Goal: Task Accomplishment & Management: Complete application form

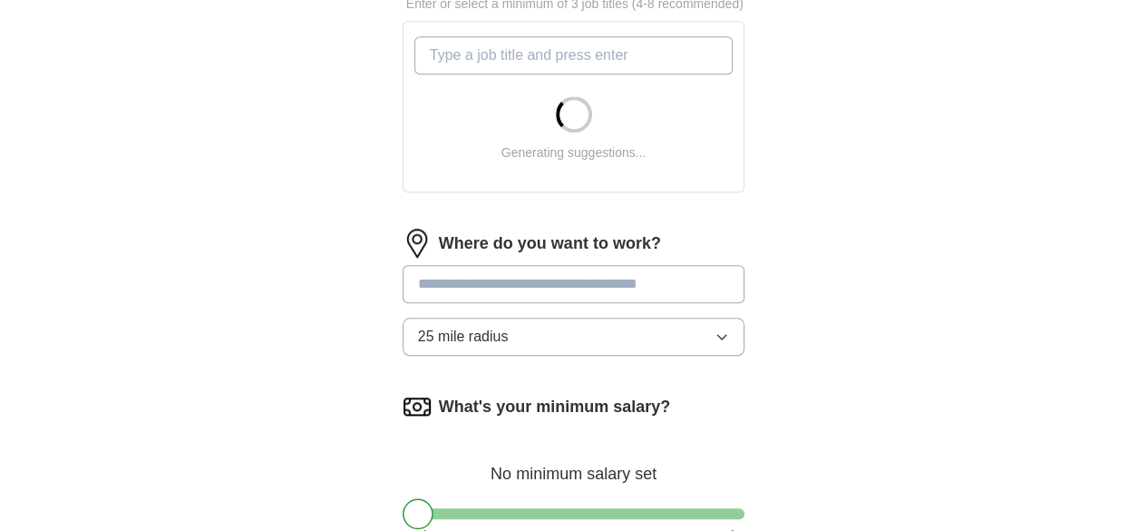
scroll to position [683, 0]
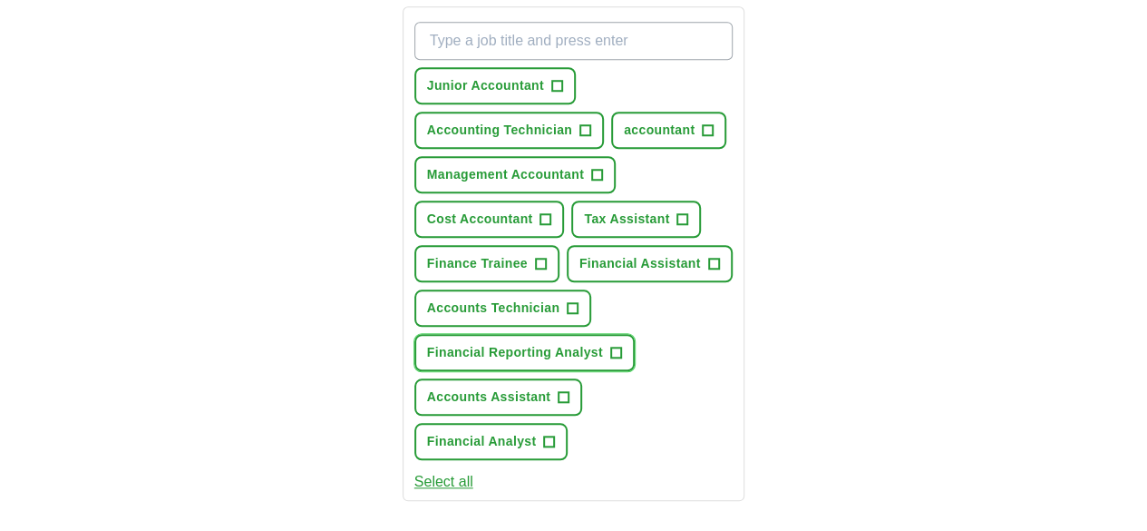
click at [635, 334] on button "Financial Reporting Analyst +" at bounding box center [524, 352] width 220 height 37
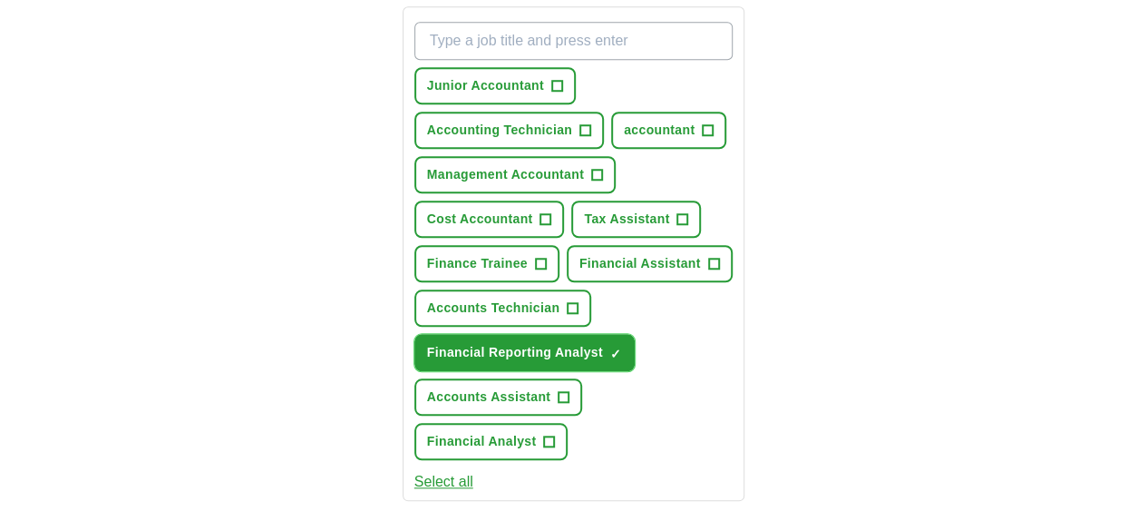
click at [635, 334] on button "Financial Reporting Analyst ✓ ×" at bounding box center [524, 352] width 220 height 37
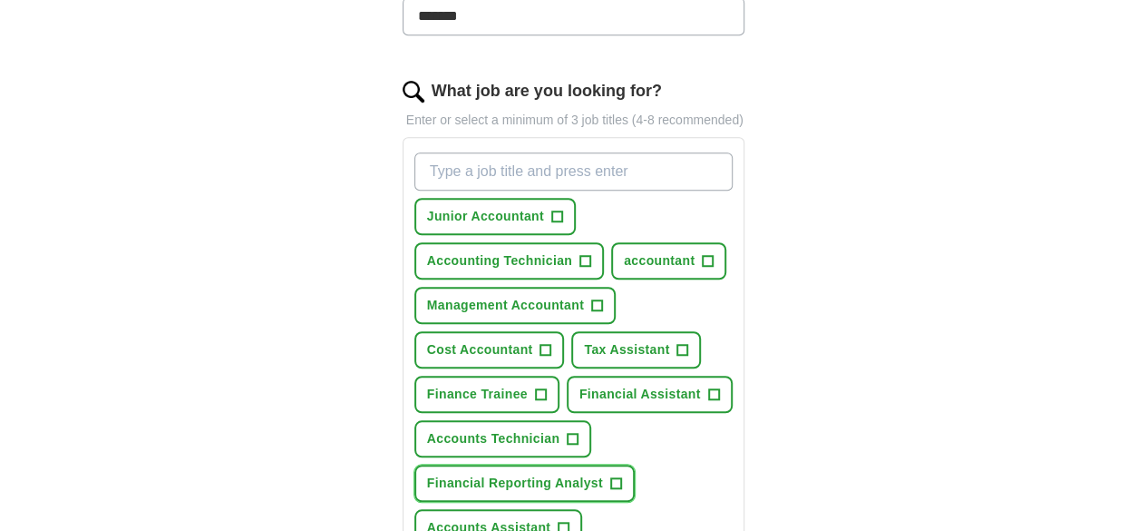
scroll to position [567, 0]
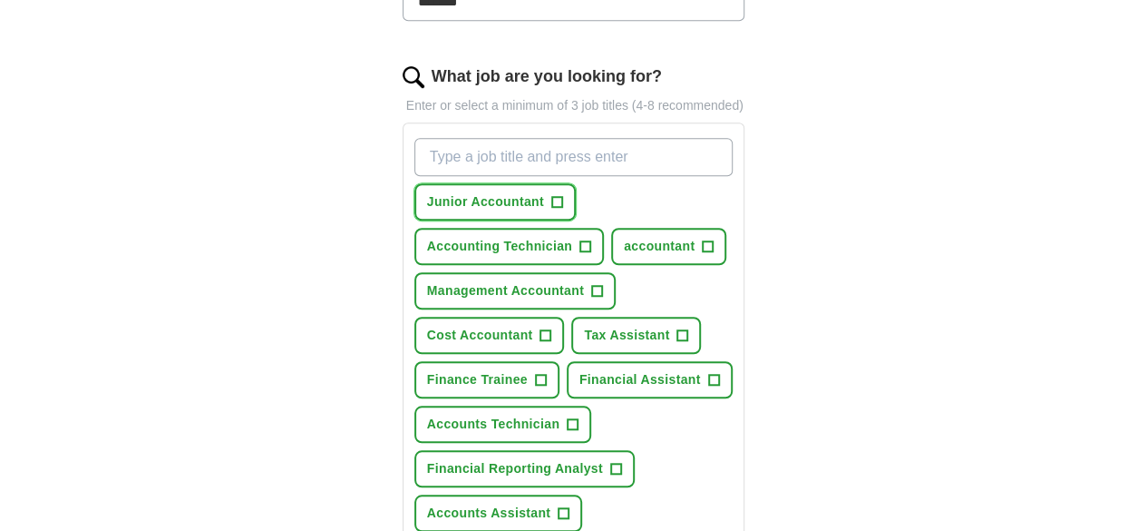
click at [427, 192] on span "Junior Accountant" at bounding box center [485, 201] width 117 height 19
click at [624, 237] on span "accountant" at bounding box center [659, 246] width 71 height 19
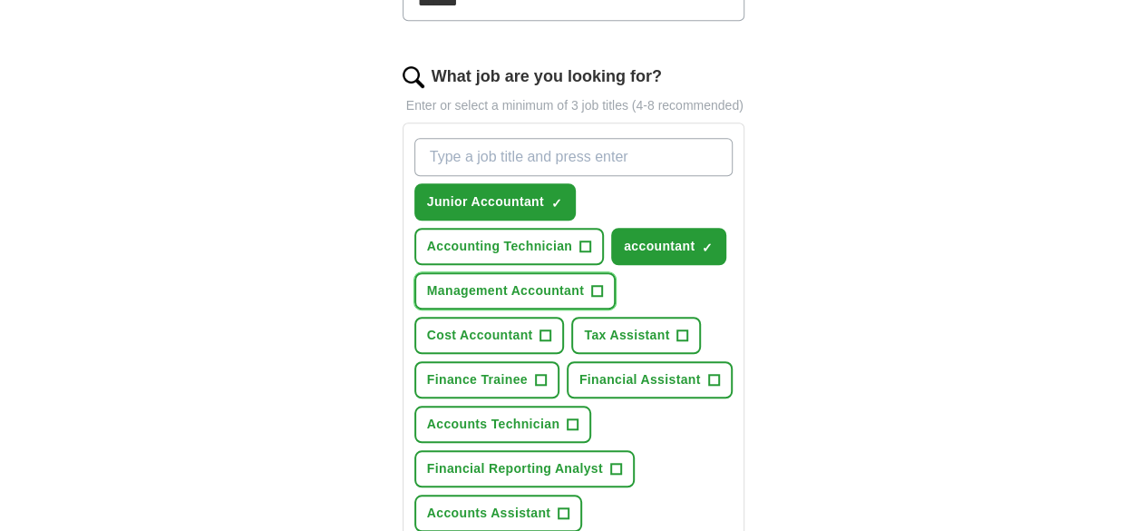
click at [582, 281] on span "Management Accountant" at bounding box center [505, 290] width 157 height 19
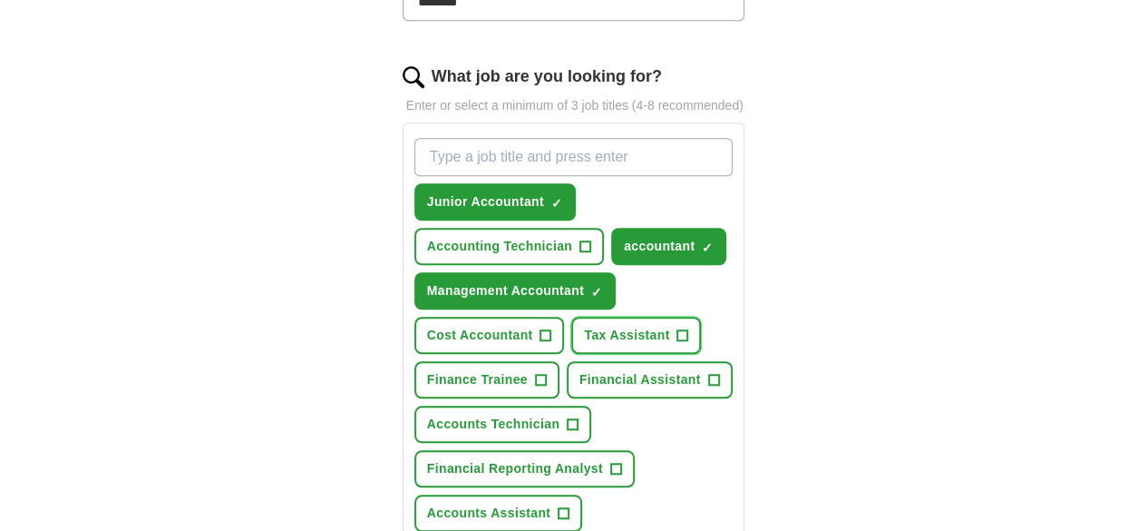
click at [585, 326] on span "Tax Assistant" at bounding box center [626, 335] width 85 height 19
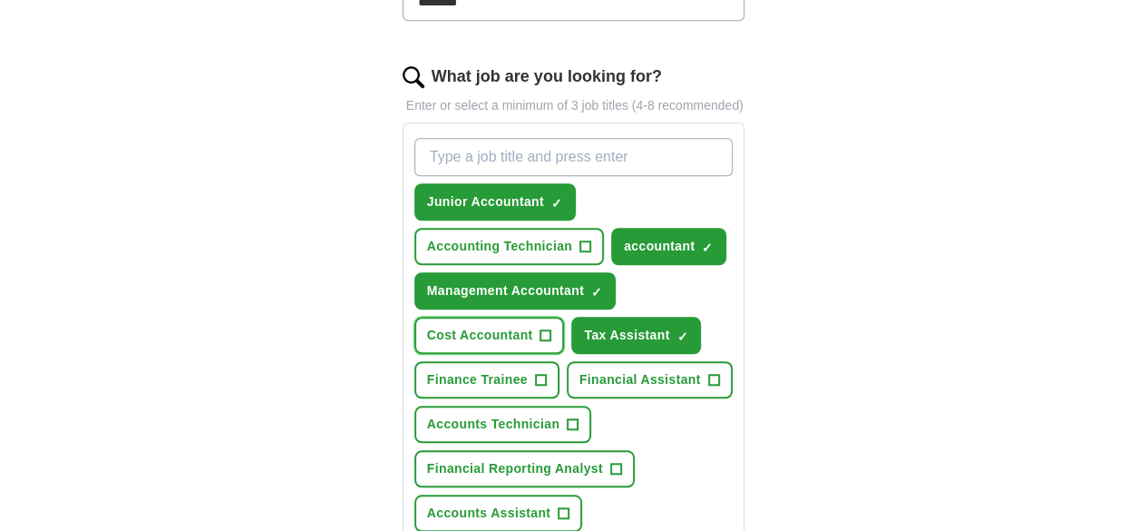
click at [438, 326] on span "Cost Accountant" at bounding box center [480, 335] width 106 height 19
click at [480, 503] on span "Accounts Assistant" at bounding box center [488, 512] width 123 height 19
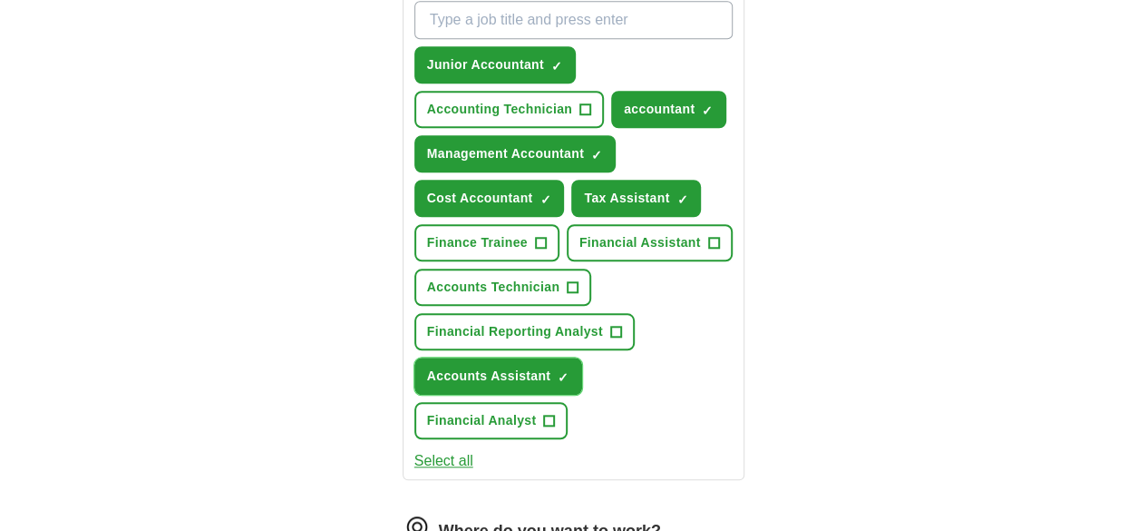
scroll to position [705, 0]
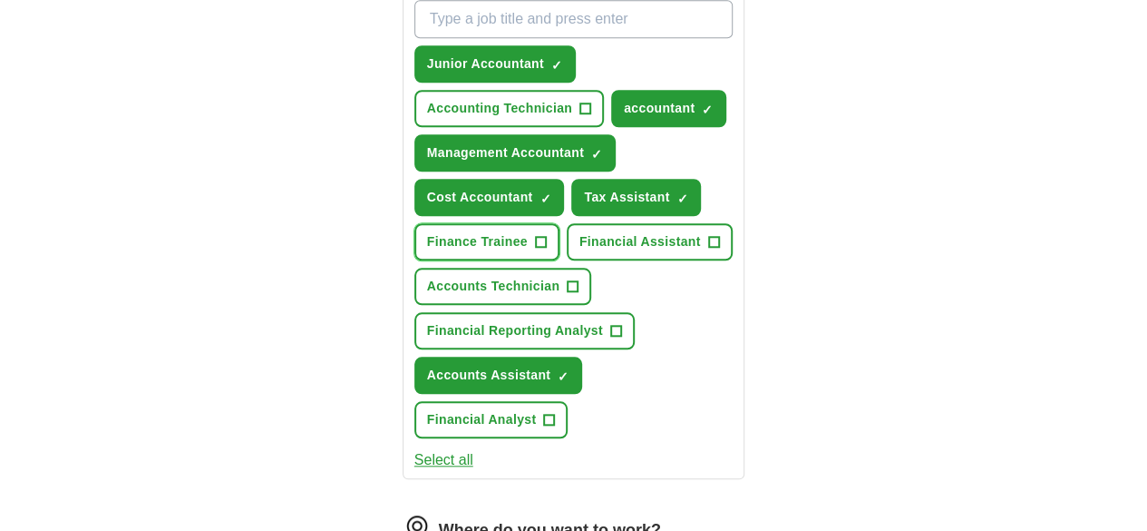
click at [477, 232] on span "Finance Trainee" at bounding box center [477, 241] width 101 height 19
click at [610, 232] on span "Financial Assistant" at bounding box center [640, 241] width 122 height 19
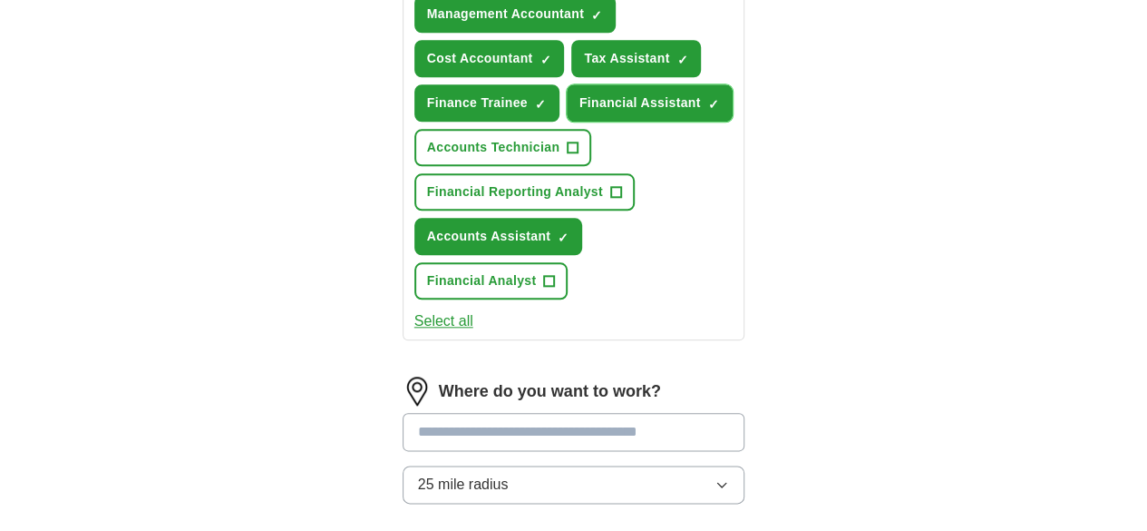
scroll to position [844, 0]
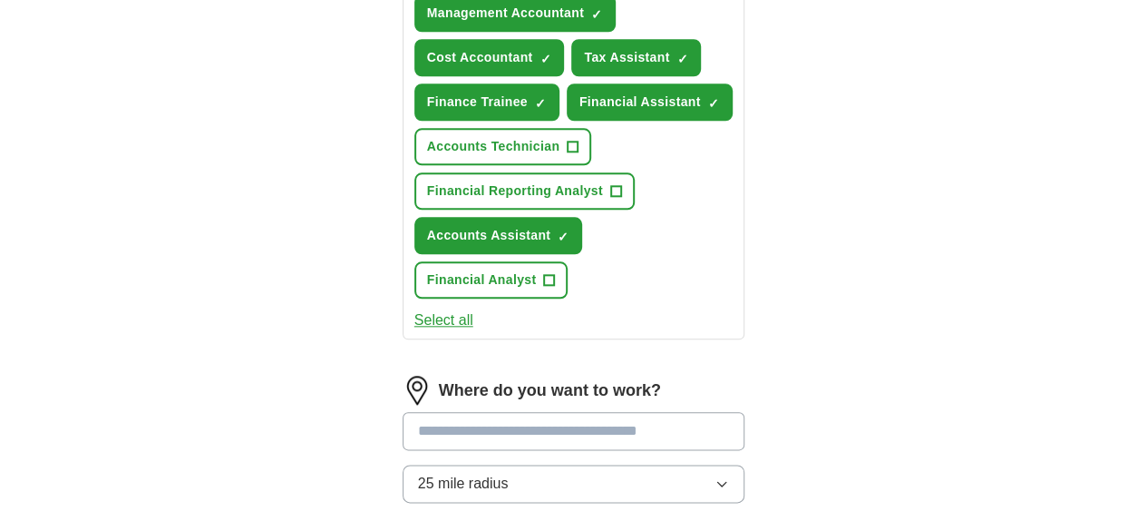
click at [604, 412] on input at bounding box center [574, 431] width 343 height 38
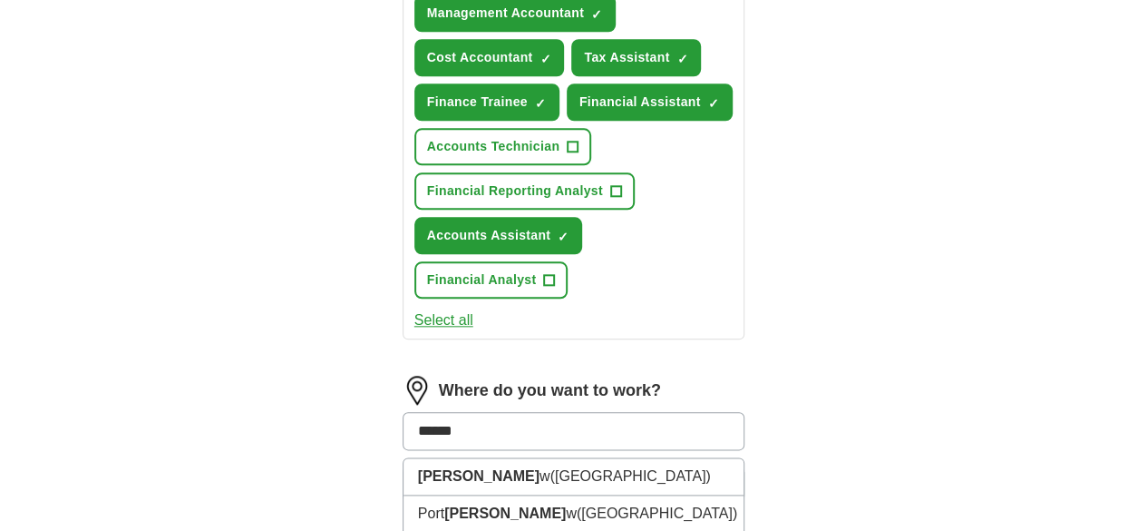
type input "*******"
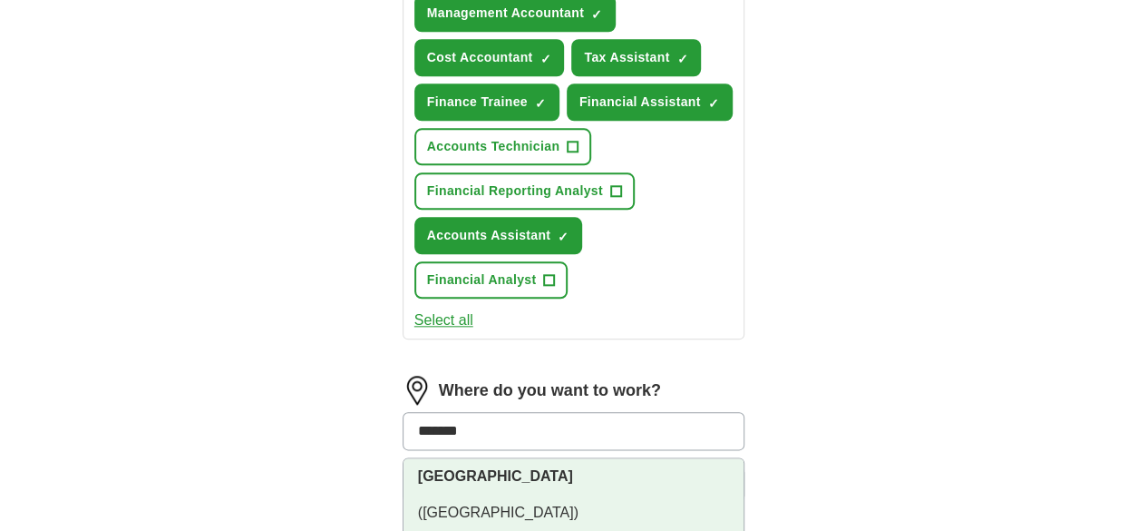
click at [552, 458] on li "[GEOGRAPHIC_DATA] ([GEOGRAPHIC_DATA])" at bounding box center [574, 494] width 341 height 73
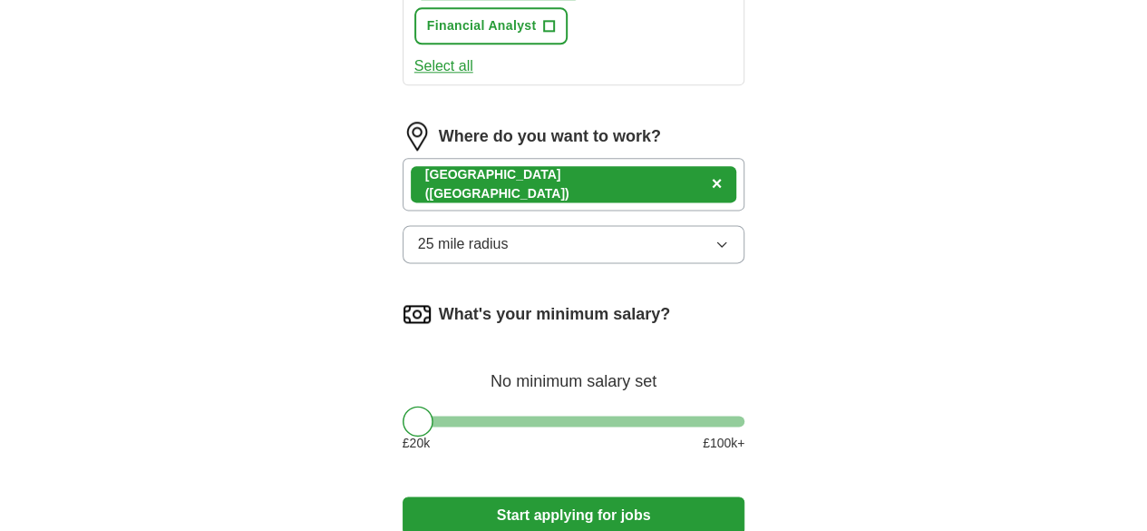
scroll to position [1135, 0]
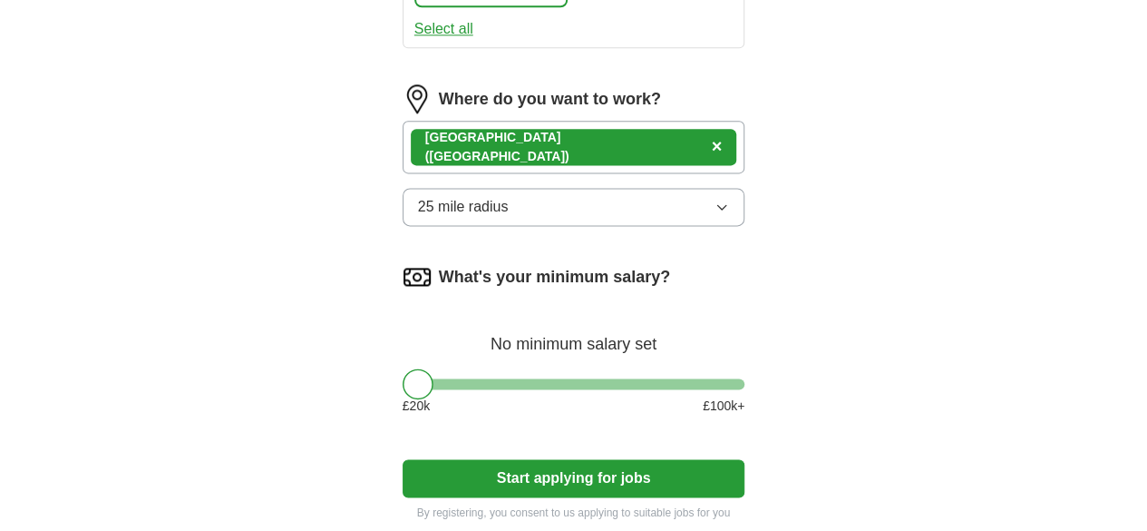
click at [540, 459] on button "Start applying for jobs" at bounding box center [574, 478] width 343 height 38
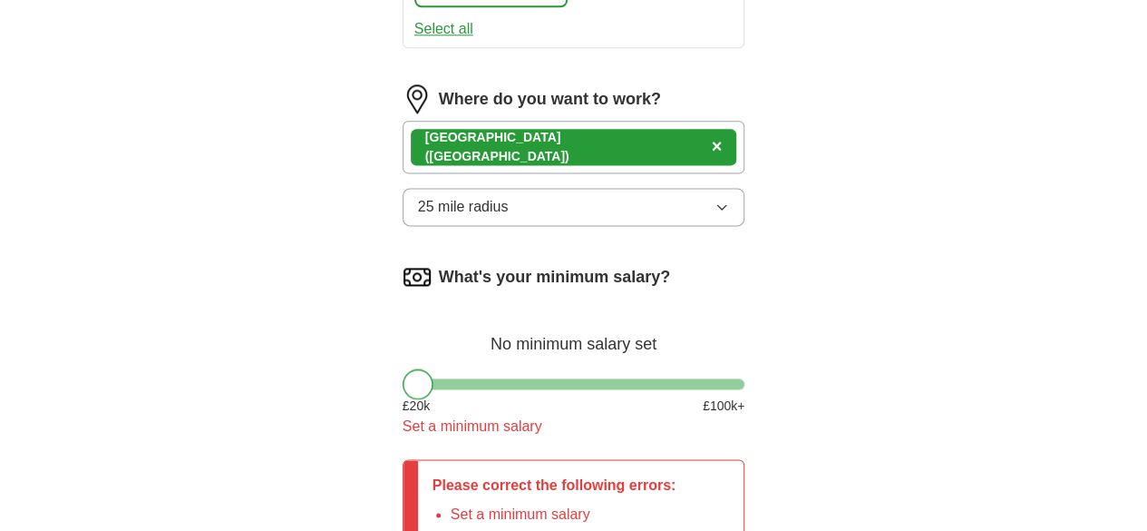
click at [403, 368] on div at bounding box center [418, 383] width 31 height 31
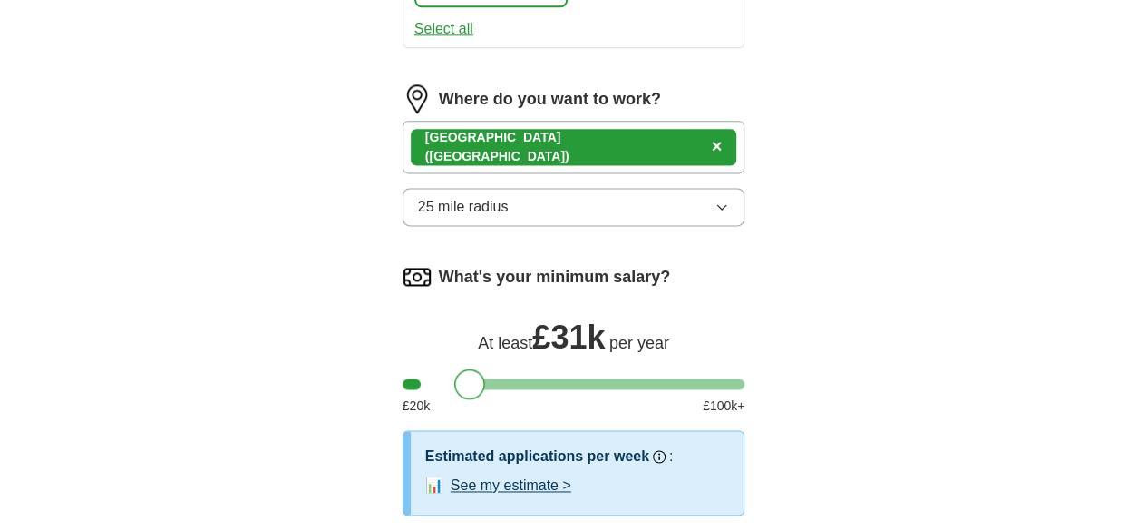
drag, startPoint x: 389, startPoint y: 232, endPoint x: 440, endPoint y: 218, distance: 52.8
click at [454, 368] on div at bounding box center [469, 383] width 31 height 31
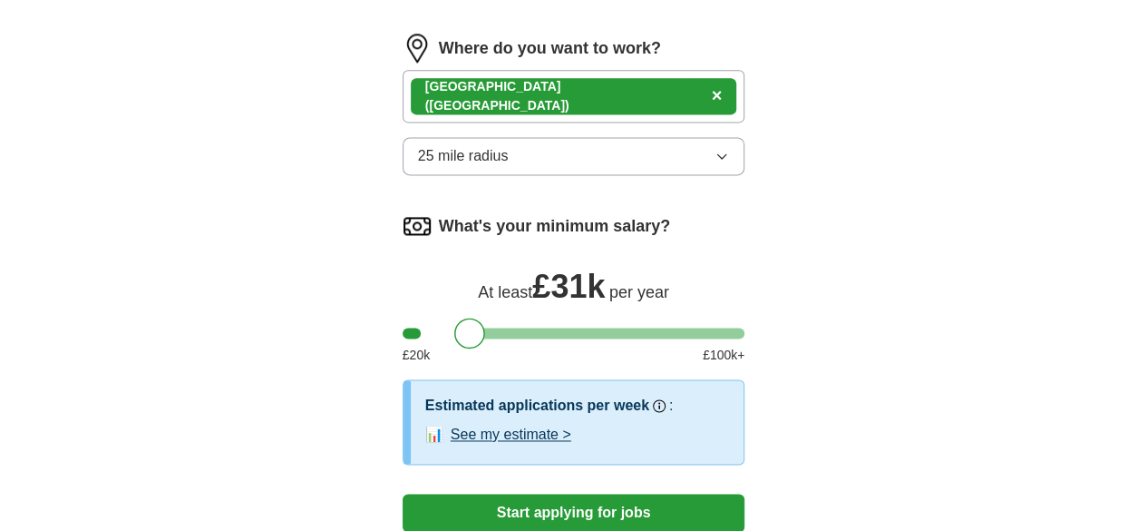
scroll to position [1187, 0]
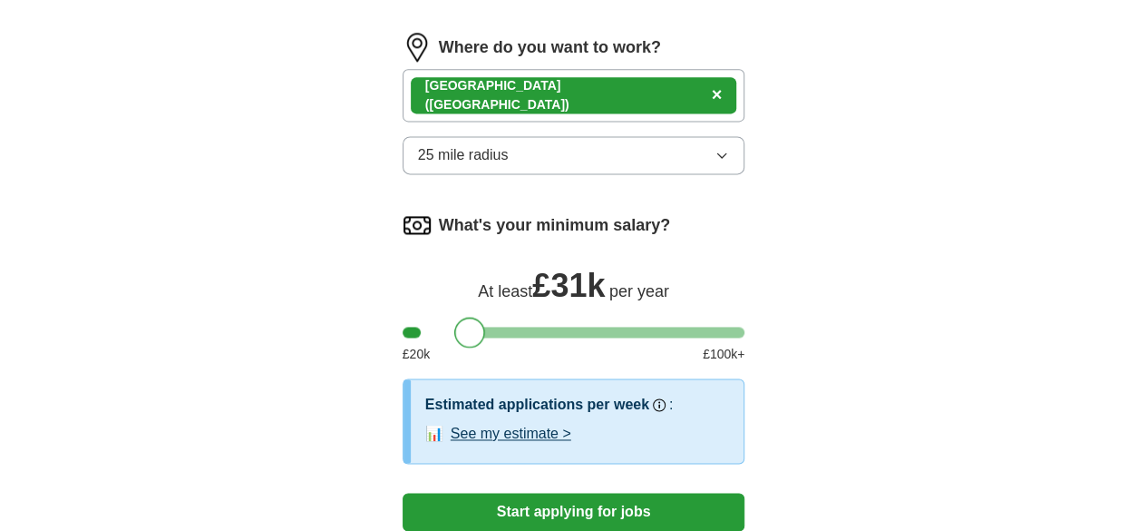
click at [454, 316] on div at bounding box center [469, 331] width 31 height 31
click at [459, 326] on div at bounding box center [574, 331] width 343 height 11
click at [531, 492] on button "Start applying for jobs" at bounding box center [574, 511] width 343 height 38
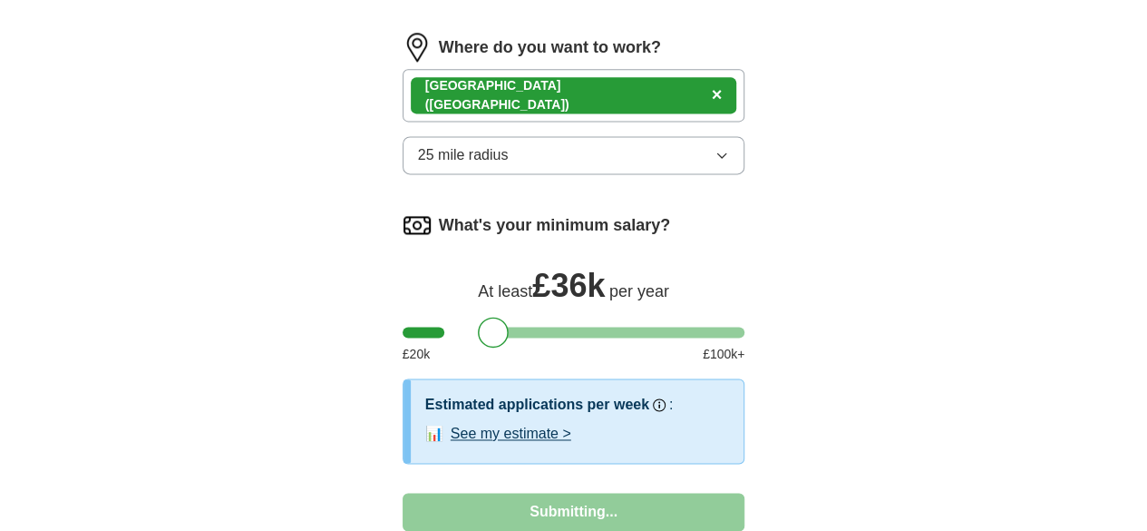
select select "**"
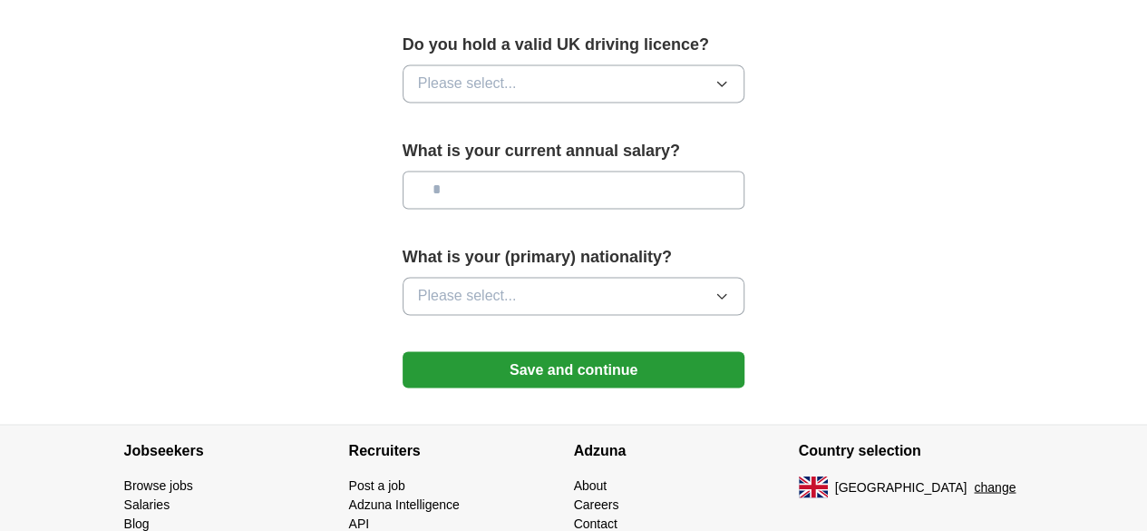
scroll to position [1368, 0]
